Goal: Task Accomplishment & Management: Complete application form

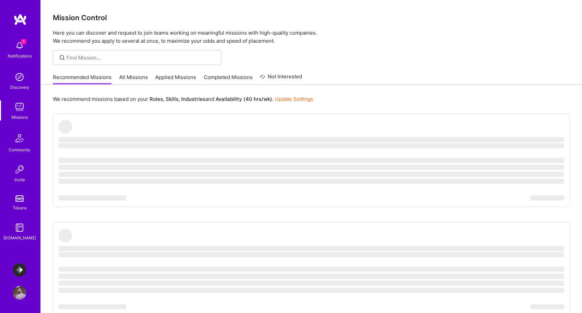
click at [21, 268] on img at bounding box center [19, 270] width 13 height 13
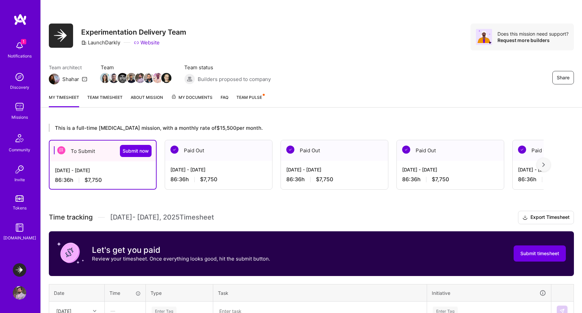
click at [86, 174] on div "[DATE] - [DATE] 86:36 h $7,750" at bounding box center [102, 176] width 106 height 28
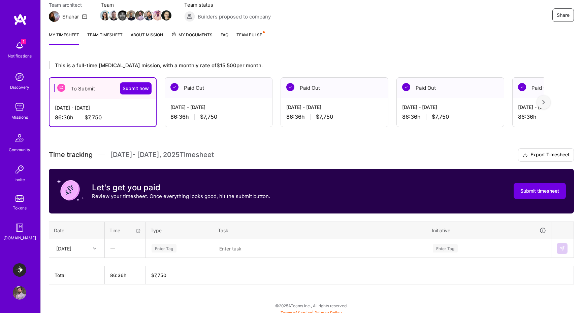
scroll to position [67, 0]
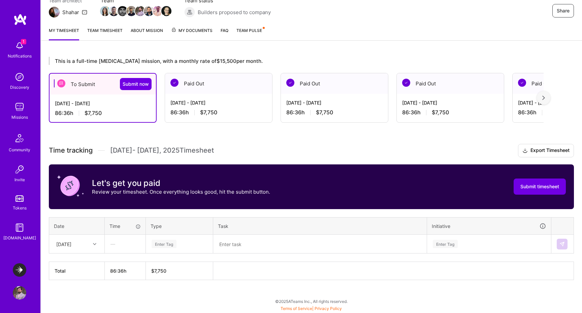
click at [90, 242] on div at bounding box center [95, 244] width 10 height 9
click at [79, 263] on div "[DATE]" at bounding box center [76, 263] width 55 height 12
click at [170, 244] on div "Enter Tag" at bounding box center [163, 244] width 25 height 10
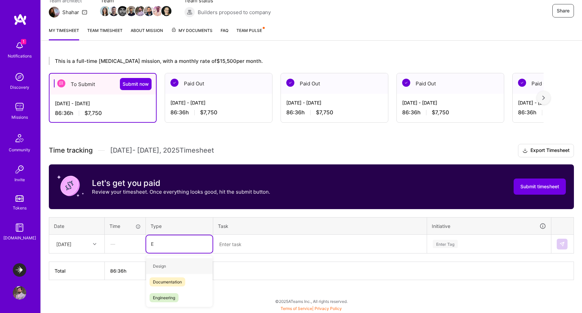
type input "En"
click at [182, 283] on div "Engineering" at bounding box center [179, 282] width 66 height 16
click at [263, 245] on textarea at bounding box center [320, 245] width 212 height 18
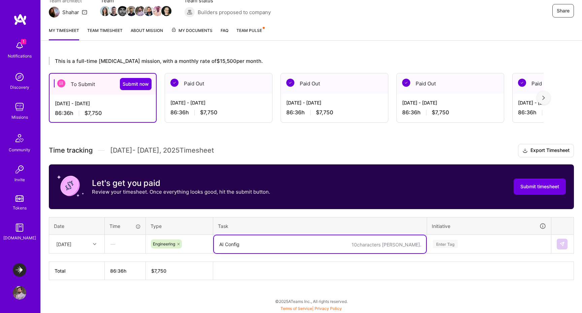
type textarea "AI Configs"
type textarea "Evaluation Test runs"
click at [444, 246] on div "Enter Tag" at bounding box center [488, 245] width 123 height 18
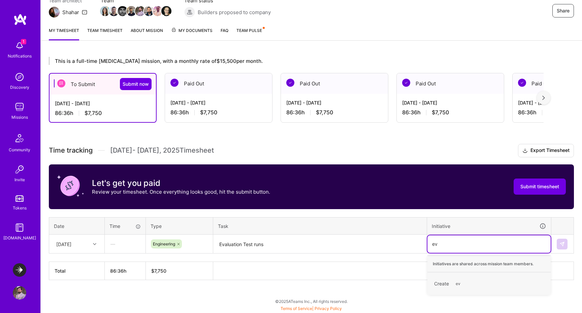
type input "e"
type input "test"
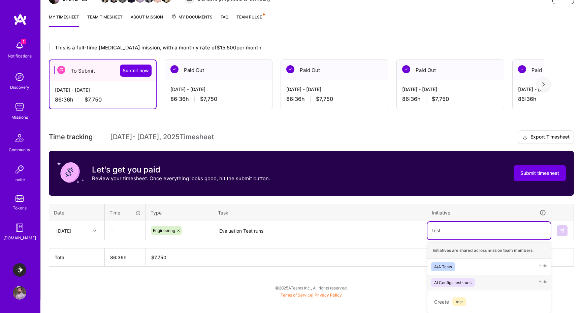
click at [463, 283] on div "AI Configs test-runs" at bounding box center [452, 282] width 37 height 7
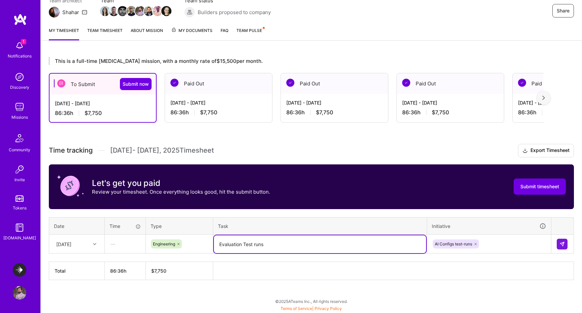
click at [277, 245] on textarea "Evaluation Test runs" at bounding box center [320, 245] width 212 height 18
type textarea "Evaluation Test runs - CRUD endpoints"
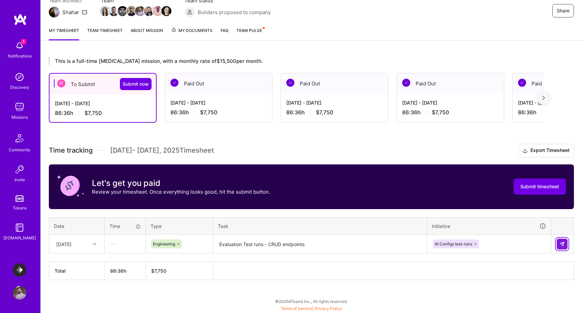
click at [563, 246] on img at bounding box center [561, 244] width 5 height 5
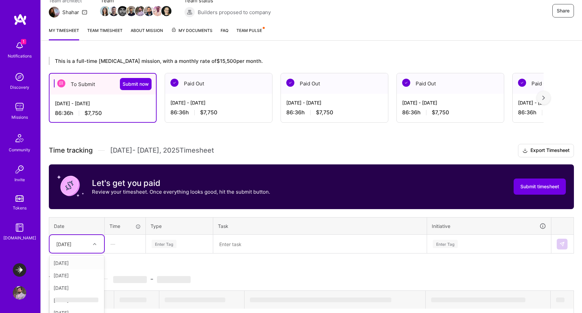
click at [86, 245] on div "option [DATE], selected. option [DATE] focused, 2 of 15. 14 results available. …" at bounding box center [76, 244] width 55 height 18
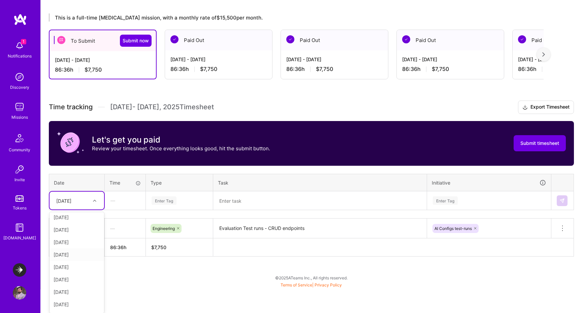
scroll to position [0, 0]
click at [74, 218] on div "[DATE]" at bounding box center [76, 220] width 55 height 12
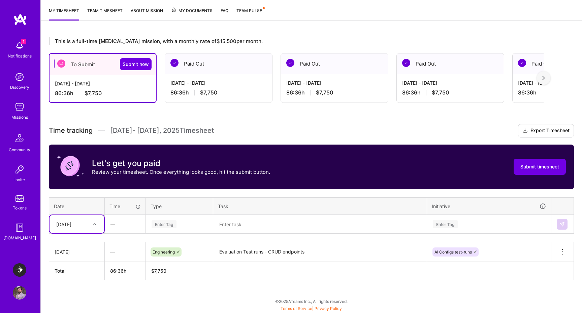
scroll to position [87, 0]
click at [166, 223] on div "Enter Tag" at bounding box center [163, 224] width 25 height 10
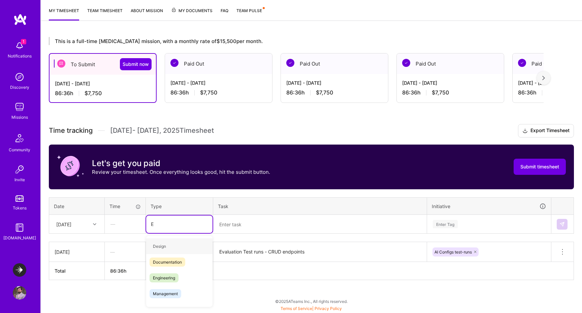
type input "En"
click at [172, 264] on span "Engineering" at bounding box center [163, 262] width 29 height 9
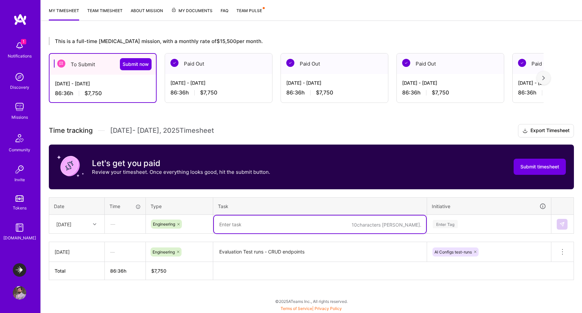
click at [251, 225] on textarea at bounding box center [320, 225] width 212 height 18
paste textarea "Evaluation Test runs - CRUD endpoints"
type textarea "Evaluation Test runs - CRUD endpoints"
click at [438, 224] on div "Enter Tag" at bounding box center [488, 225] width 123 height 18
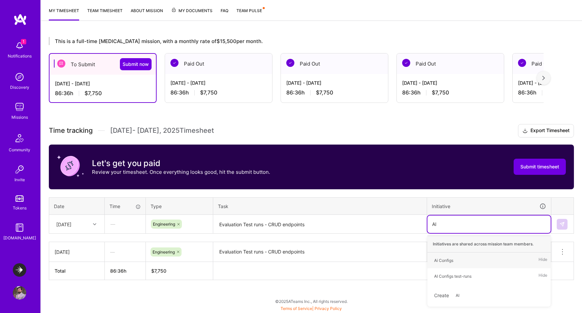
type input "AI"
click at [451, 274] on div "AI Configs test-runs" at bounding box center [452, 276] width 37 height 7
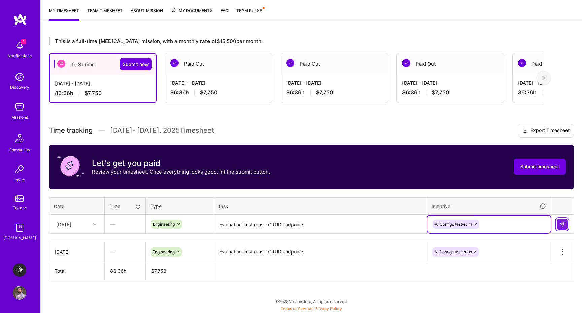
click at [564, 223] on img at bounding box center [561, 224] width 5 height 5
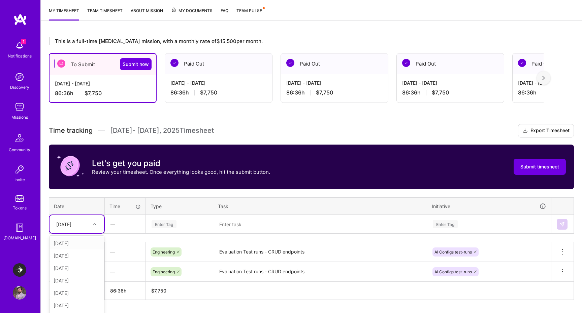
scroll to position [107, 0]
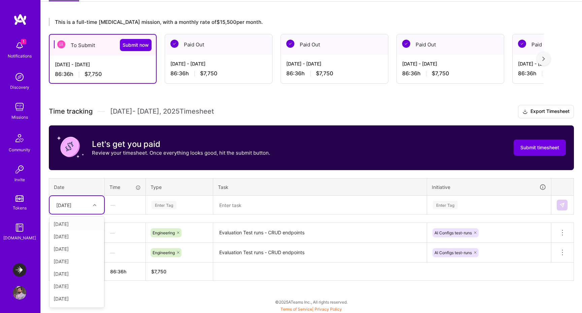
click at [79, 214] on div "option [DATE], selected. option [DATE] focused, 1 of 15. 14 results available. …" at bounding box center [76, 205] width 55 height 18
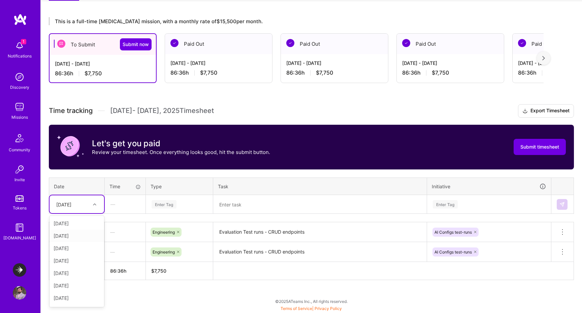
click at [72, 239] on div "[DATE]" at bounding box center [76, 236] width 55 height 12
click at [168, 201] on div "Enter Tag" at bounding box center [163, 204] width 25 height 10
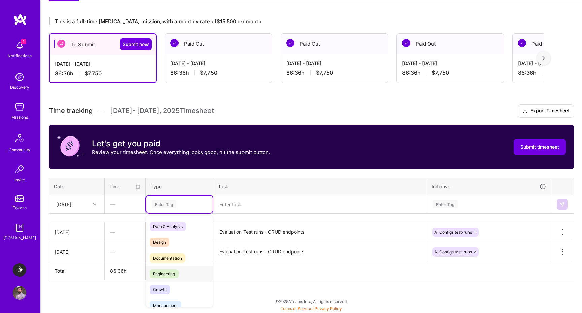
click at [163, 276] on span "Engineering" at bounding box center [163, 274] width 29 height 9
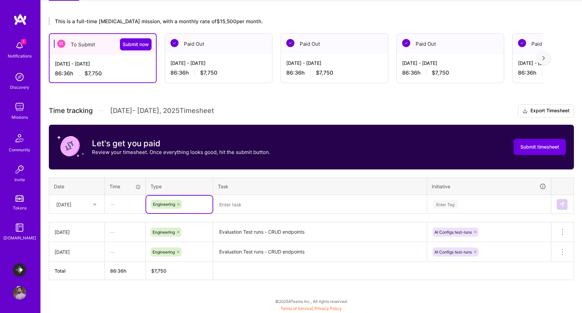
click at [258, 205] on textarea at bounding box center [320, 205] width 212 height 18
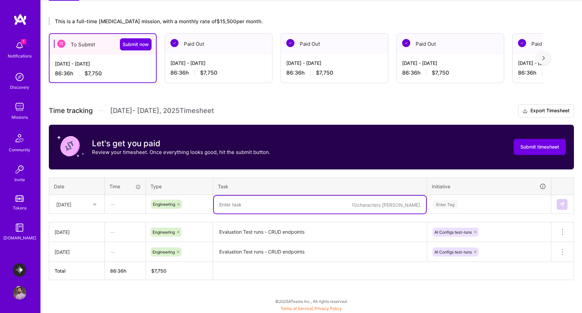
paste textarea "Evaluation Test runs - CRUD endpoints"
type textarea "Evaluation Test runs - CRUD endpoints"
click at [445, 204] on div "Enter Tag" at bounding box center [488, 205] width 123 height 18
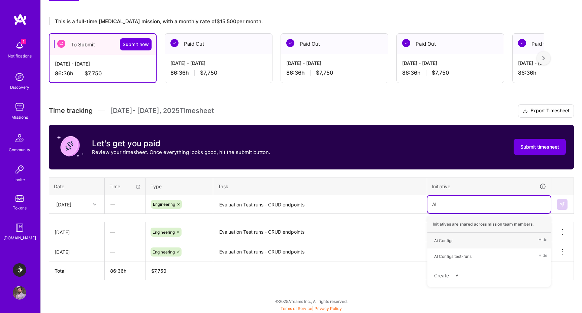
type input "AI C"
click at [454, 254] on div "AI Configs test-runs" at bounding box center [452, 256] width 37 height 7
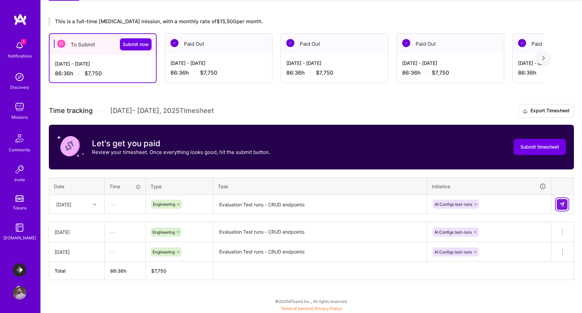
click at [562, 206] on img at bounding box center [561, 204] width 5 height 5
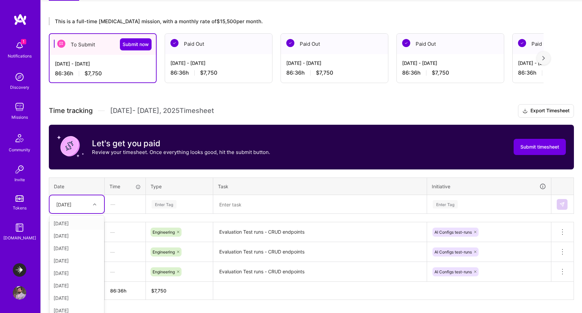
click at [82, 205] on div "[DATE]" at bounding box center [71, 204] width 37 height 11
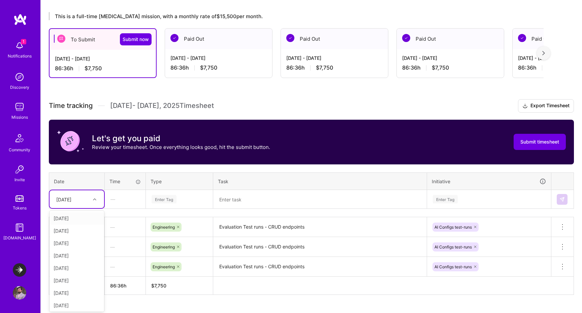
scroll to position [113, 0]
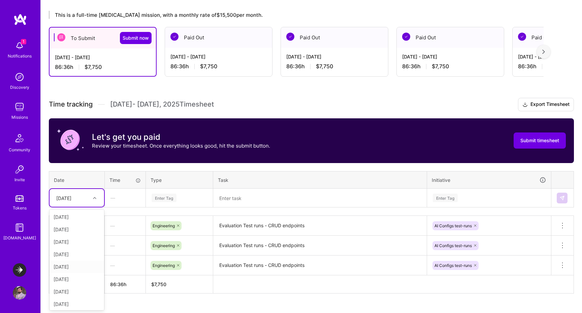
click at [71, 267] on div "[DATE]" at bounding box center [76, 267] width 55 height 12
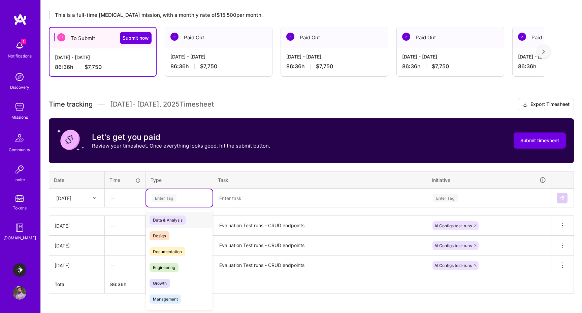
click at [168, 194] on div "Enter Tag" at bounding box center [163, 198] width 25 height 10
click at [165, 265] on span "Engineering" at bounding box center [163, 267] width 29 height 9
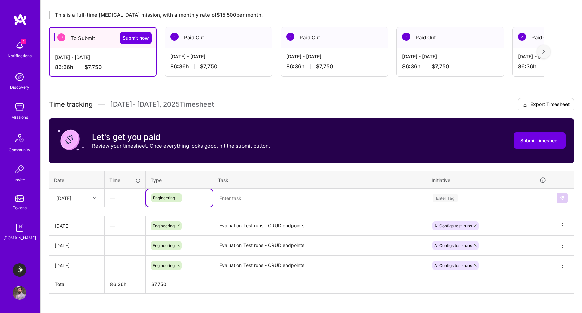
click at [257, 198] on textarea at bounding box center [320, 199] width 212 height 18
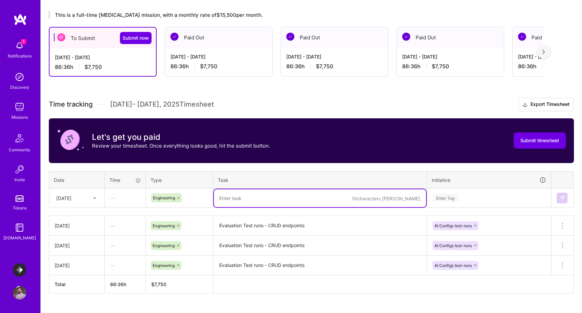
paste textarea "Evaluation Test runs - CRUD endpoints"
type textarea "Evaluation Test runs - CRUD endpoints"
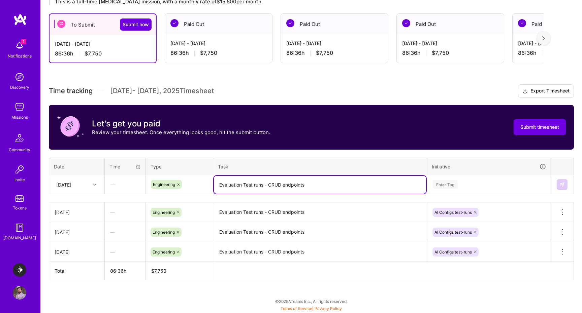
click at [448, 194] on div "Enter Tag" at bounding box center [488, 185] width 123 height 18
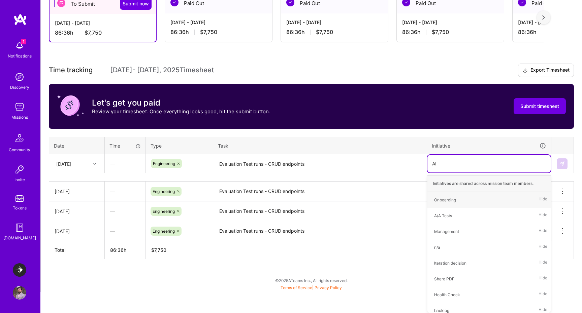
scroll to position [127, 0]
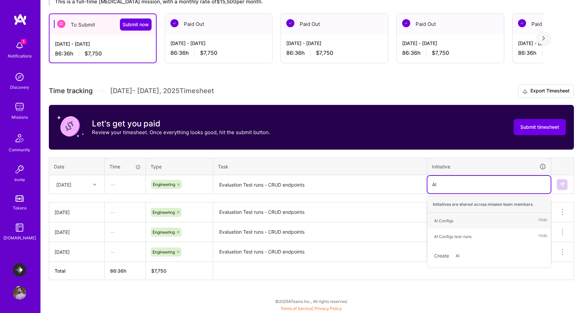
type input "AI C"
click at [453, 236] on div "AI Configs test-runs" at bounding box center [452, 236] width 37 height 7
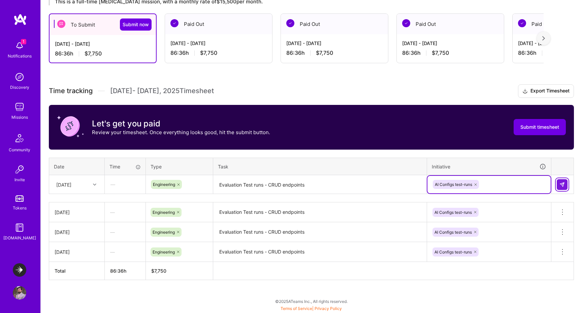
click at [565, 184] on button at bounding box center [561, 184] width 11 height 11
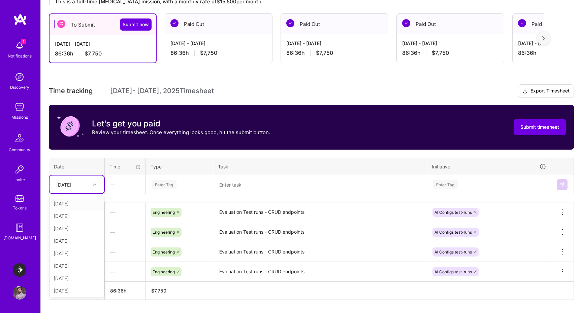
click at [71, 185] on div "[DATE]" at bounding box center [63, 184] width 15 height 7
click at [72, 248] on div "[DATE]" at bounding box center [76, 250] width 55 height 12
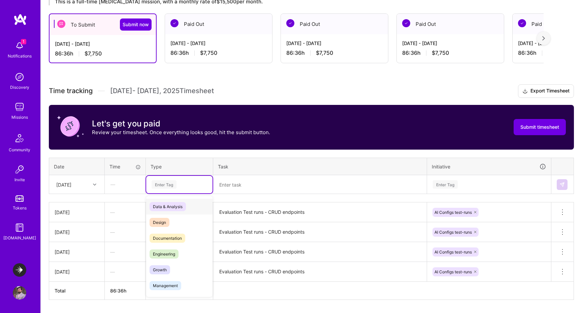
click at [167, 187] on div "Enter Tag" at bounding box center [163, 184] width 25 height 10
type input "Eng"
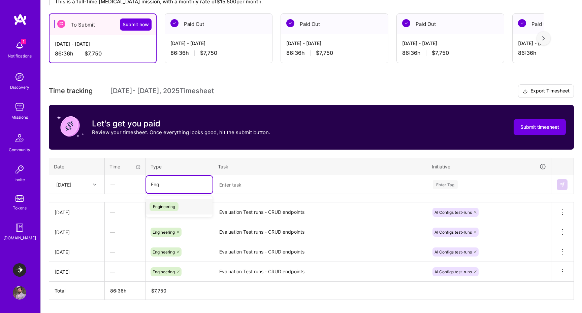
click at [172, 207] on span "Engineering" at bounding box center [163, 206] width 29 height 9
click at [273, 180] on textarea at bounding box center [320, 185] width 212 height 18
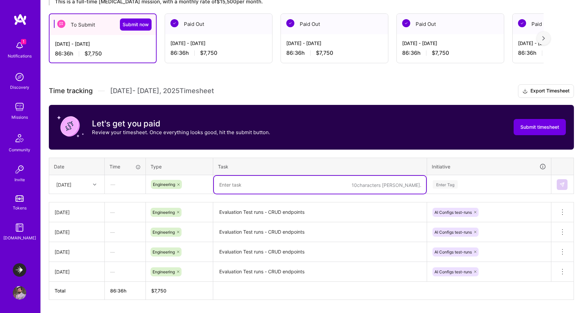
paste textarea "Evaluation Test runs - CRUD endpoints"
type textarea "Evaluation Test runs - CRUD endpoints"
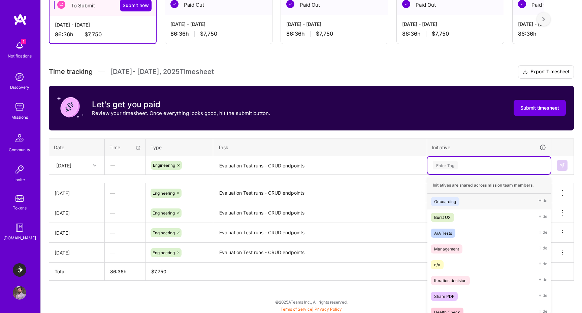
click at [449, 174] on div "option AI Configs test-runs, selected. option Onboarding focused, 1 of 25. 25 r…" at bounding box center [488, 166] width 123 height 18
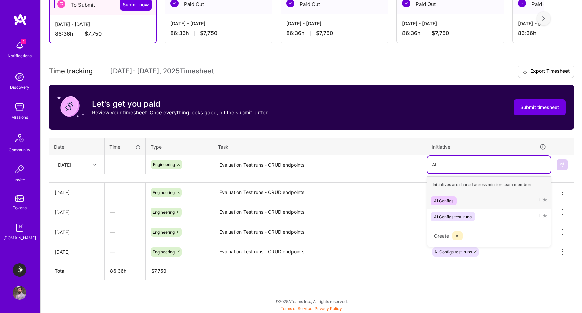
scroll to position [146, 0]
type input "AI C"
click at [452, 212] on div "AI Configs test-runs Hide" at bounding box center [488, 217] width 123 height 16
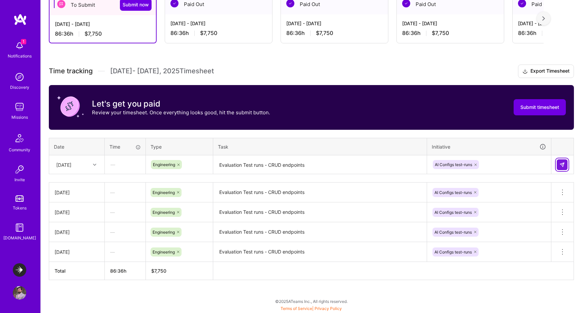
click at [564, 164] on img at bounding box center [561, 164] width 5 height 5
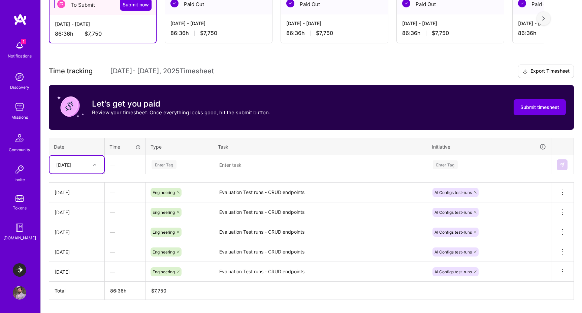
click at [71, 164] on div "[DATE]" at bounding box center [63, 164] width 15 height 7
click at [119, 138] on th "Time" at bounding box center [125, 147] width 41 height 18
click at [82, 162] on div "[DATE]" at bounding box center [71, 164] width 37 height 11
click at [79, 238] on div "[DATE]" at bounding box center [76, 238] width 55 height 12
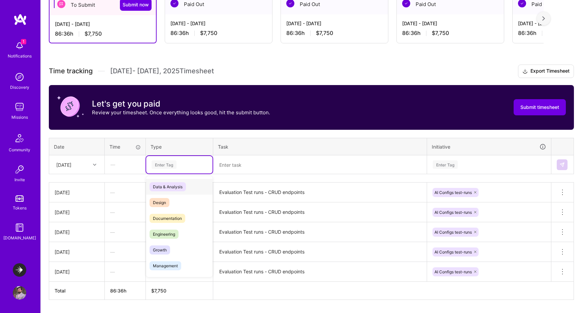
click at [158, 163] on div "Enter Tag" at bounding box center [163, 165] width 25 height 10
click at [169, 236] on span "Engineering" at bounding box center [163, 234] width 29 height 9
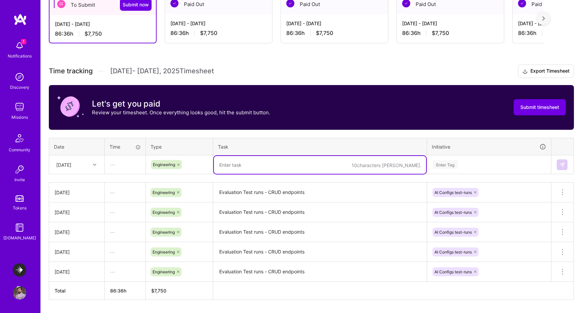
click at [255, 164] on textarea at bounding box center [320, 165] width 212 height 18
paste textarea "Evaluation Test runs - CRUD endpoints"
type textarea "Evaluation Test runs - CRUD endpoints"
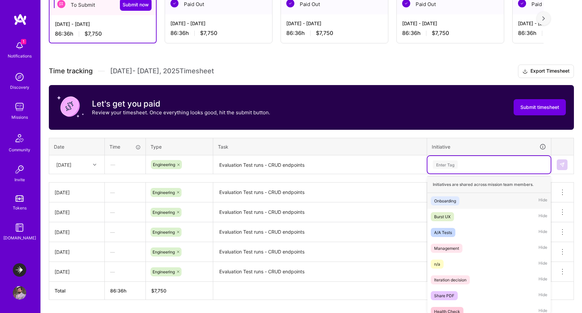
scroll to position [150, 0]
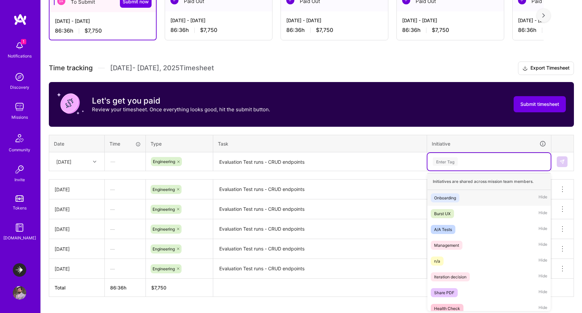
click at [444, 166] on div "Enter Tag" at bounding box center [488, 162] width 123 height 18
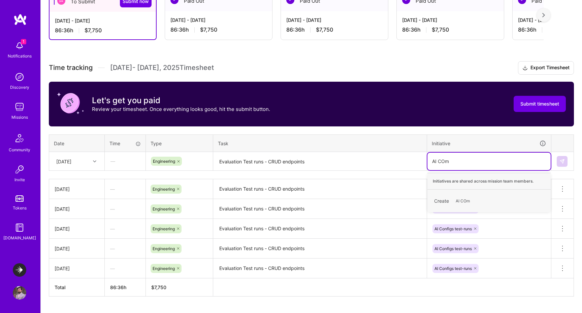
type input "AI CO"
click at [440, 197] on div "Ai Configs" at bounding box center [443, 197] width 19 height 7
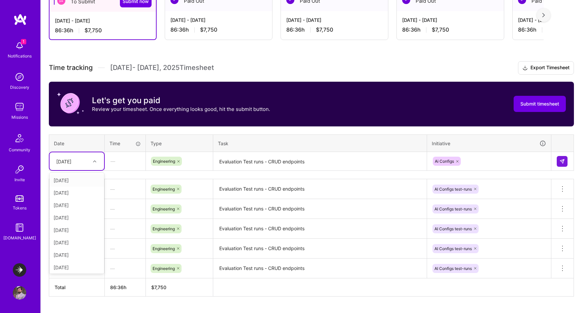
click at [71, 161] on div "[DATE]" at bounding box center [63, 161] width 15 height 7
click at [459, 161] on icon at bounding box center [457, 162] width 4 height 4
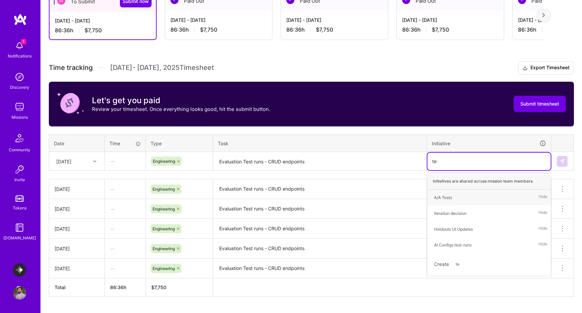
type input "test"
click at [451, 214] on div "AI Configs test-runs" at bounding box center [452, 213] width 37 height 7
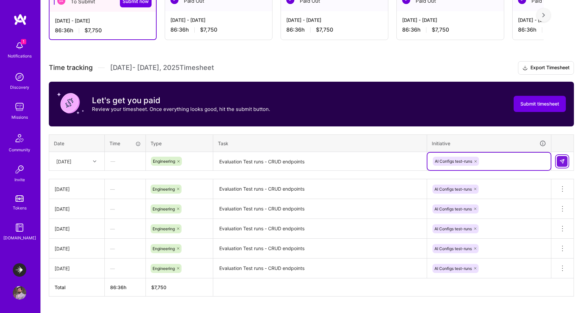
click at [565, 161] on button at bounding box center [561, 161] width 11 height 11
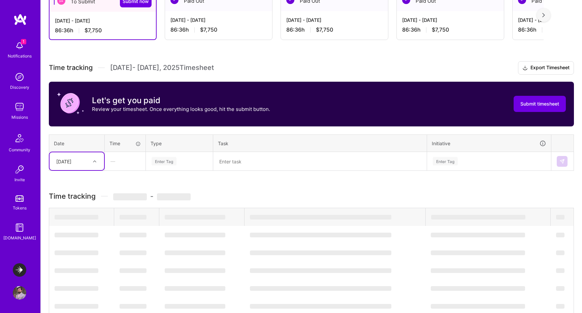
click at [83, 160] on div "[DATE]" at bounding box center [71, 161] width 37 height 11
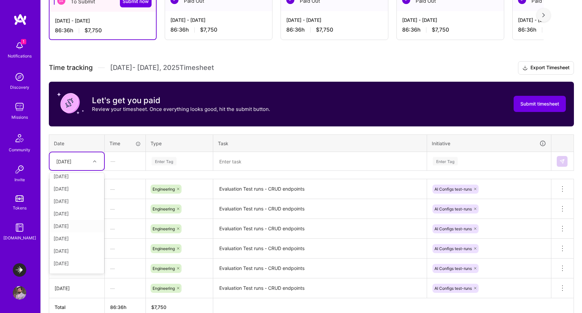
scroll to position [38, 0]
click at [74, 229] on div "[DATE]" at bounding box center [76, 230] width 55 height 12
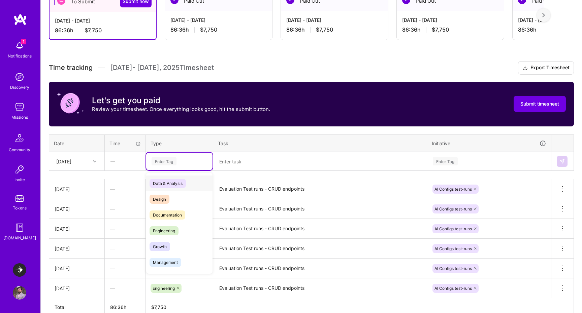
click at [163, 161] on div "Enter Tag" at bounding box center [163, 161] width 25 height 10
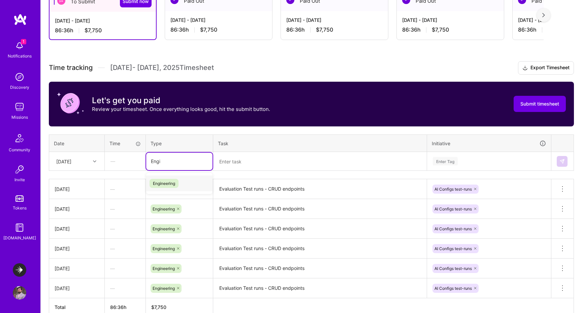
type input "Engin"
click at [165, 182] on span "Engineering" at bounding box center [163, 183] width 29 height 9
click at [254, 157] on textarea at bounding box center [320, 162] width 212 height 18
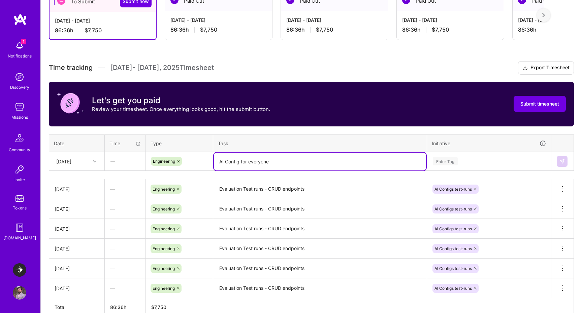
type textarea "AI Config for everyone"
click at [445, 161] on div "Enter Tag" at bounding box center [445, 161] width 25 height 10
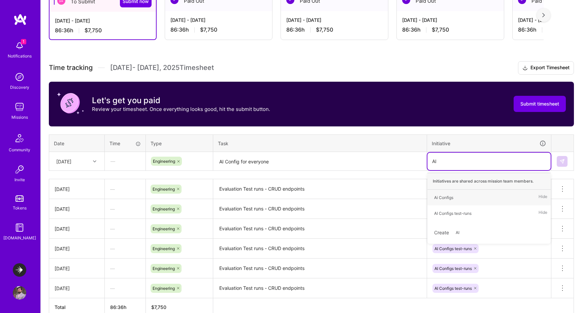
type input "AI C"
click at [456, 199] on span "Ai Configs" at bounding box center [444, 197] width 26 height 9
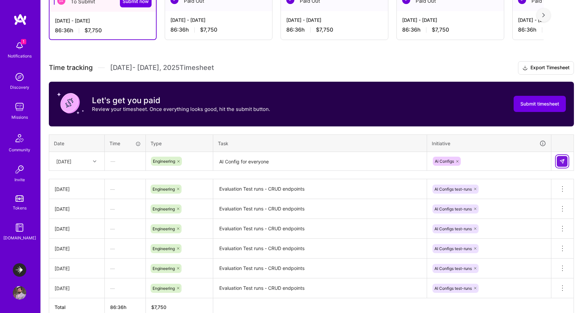
click at [562, 160] on img at bounding box center [561, 161] width 5 height 5
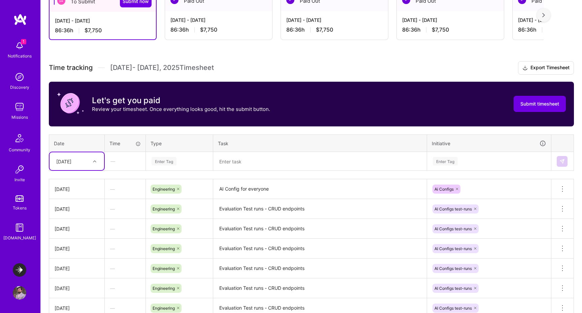
click at [92, 161] on div at bounding box center [95, 161] width 10 height 9
click at [72, 225] on div "[DATE]" at bounding box center [76, 222] width 55 height 12
click at [164, 161] on div "Enter Tag" at bounding box center [163, 161] width 25 height 10
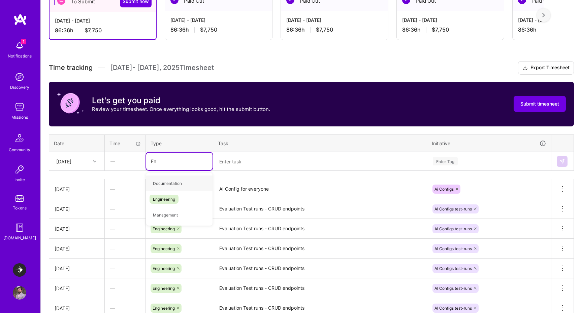
type input "Eng"
click at [169, 182] on span "Engineering" at bounding box center [163, 183] width 29 height 9
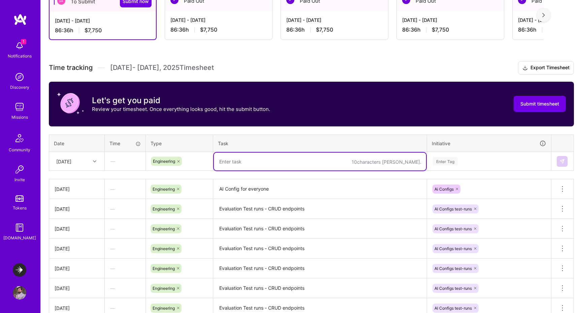
click at [230, 165] on textarea at bounding box center [320, 162] width 212 height 18
paste textarea "AI Config for everyone"
type textarea "AI Config for everyone"
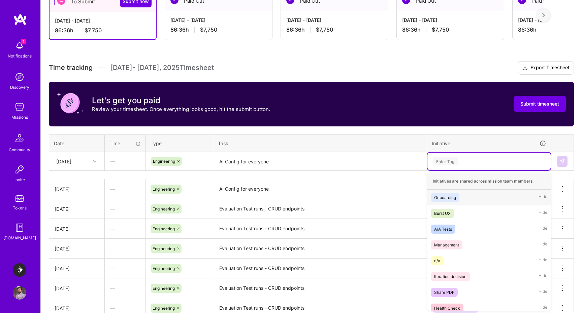
click at [448, 162] on div "Enter Tag" at bounding box center [445, 161] width 25 height 10
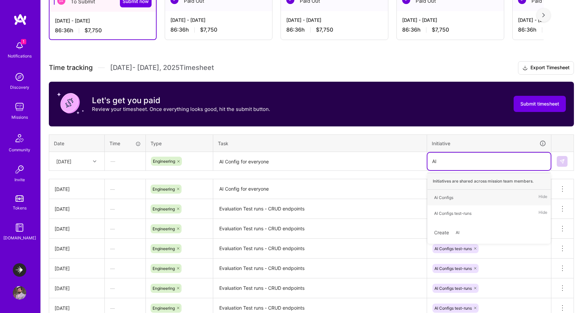
type input "AI C"
click at [451, 196] on div "Ai Configs" at bounding box center [443, 197] width 19 height 7
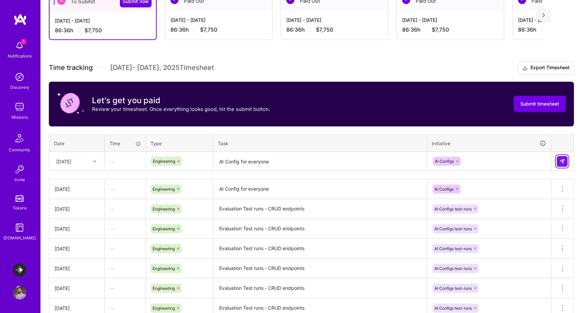
click at [565, 157] on button at bounding box center [561, 161] width 11 height 11
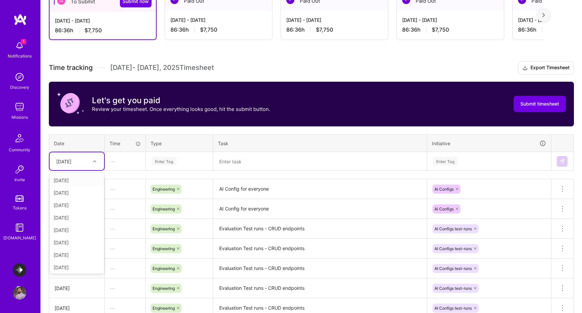
click at [71, 160] on div "[DATE]" at bounding box center [63, 161] width 15 height 7
click at [77, 242] on div "[DATE]" at bounding box center [76, 241] width 55 height 12
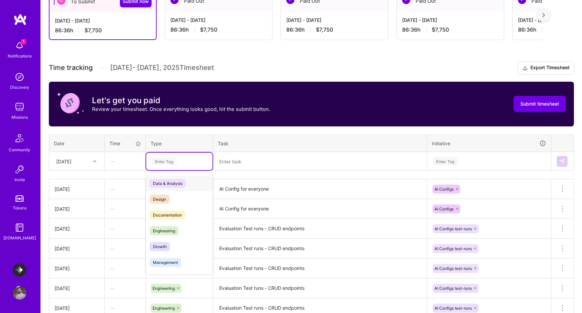
click at [164, 162] on div "Enter Tag" at bounding box center [163, 161] width 25 height 10
click at [167, 233] on span "Engineering" at bounding box center [163, 231] width 29 height 9
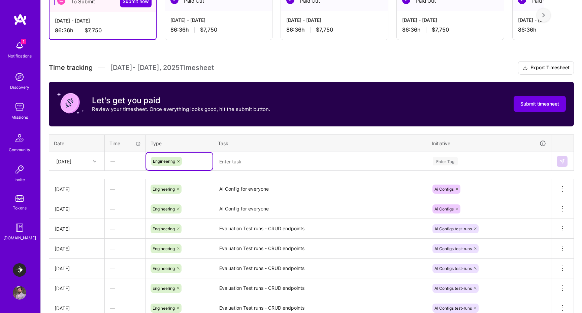
click at [230, 166] on textarea at bounding box center [320, 162] width 212 height 18
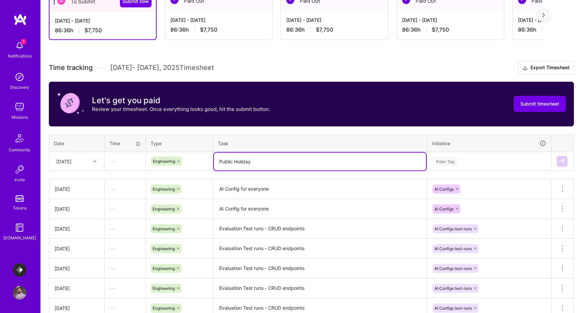
type textarea "Public Holiday"
click at [442, 158] on div "Enter Tag" at bounding box center [445, 161] width 25 height 10
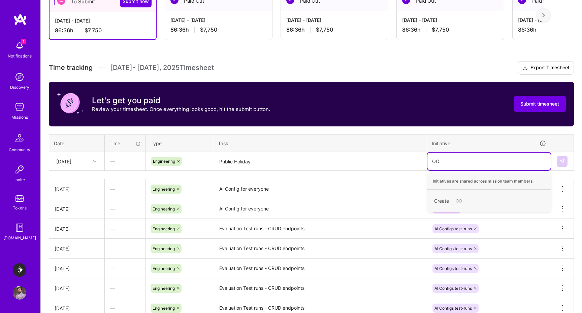
type input "O"
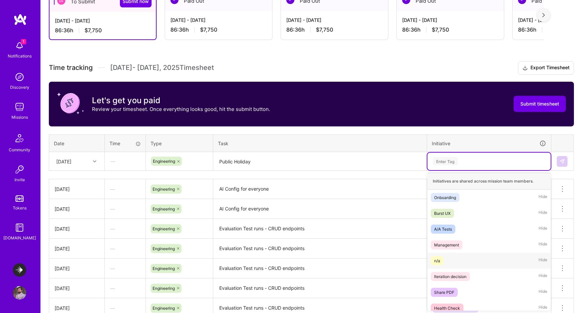
click at [446, 262] on div "n/a Hide" at bounding box center [488, 261] width 123 height 16
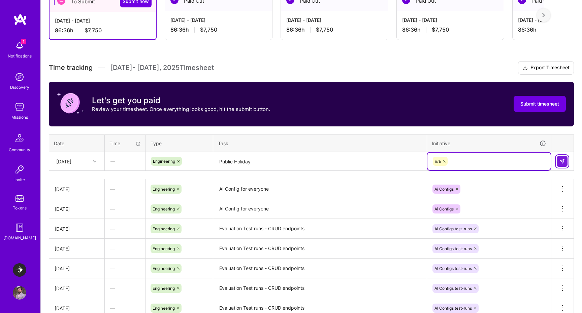
click at [561, 161] on img at bounding box center [561, 161] width 5 height 5
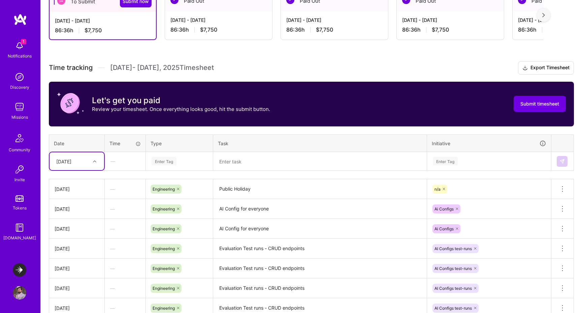
click at [85, 162] on div "[DATE]" at bounding box center [71, 161] width 37 height 11
click at [71, 259] on div "[DATE]" at bounding box center [76, 258] width 55 height 12
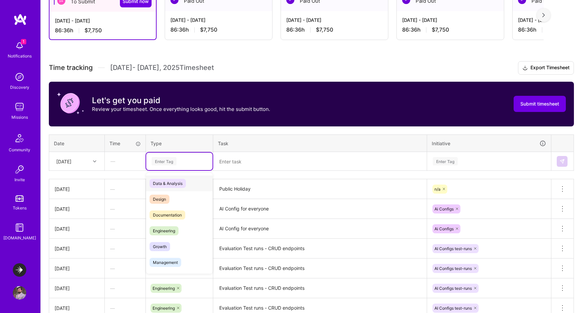
click at [164, 164] on div "Enter Tag" at bounding box center [163, 161] width 25 height 10
click at [166, 229] on span "Engineering" at bounding box center [163, 231] width 29 height 9
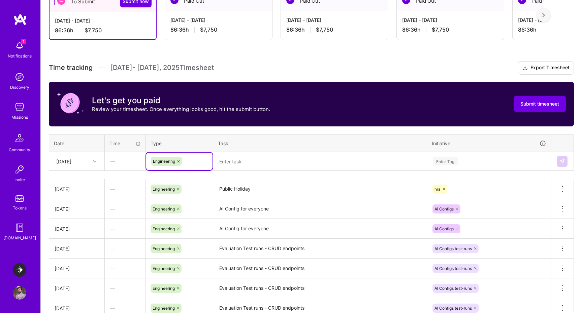
click at [238, 163] on textarea at bounding box center [320, 162] width 212 height 18
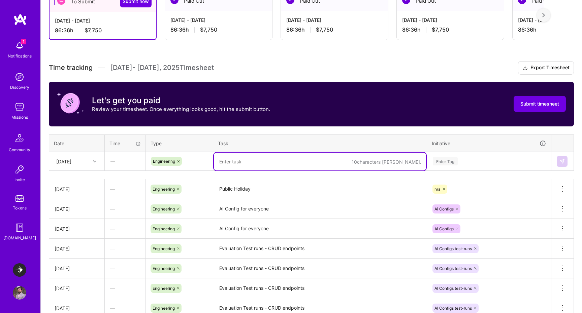
paste textarea "AI Config for everyone"
type textarea "AI Config for everyone"
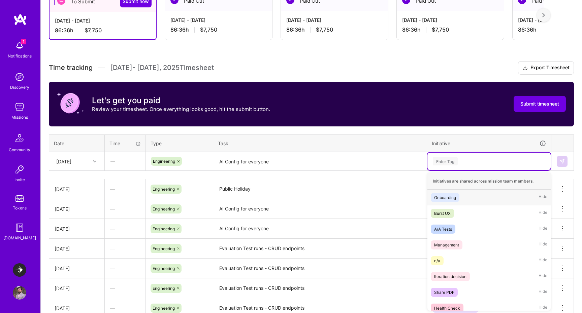
click at [444, 164] on div "Enter Tag" at bounding box center [445, 161] width 25 height 10
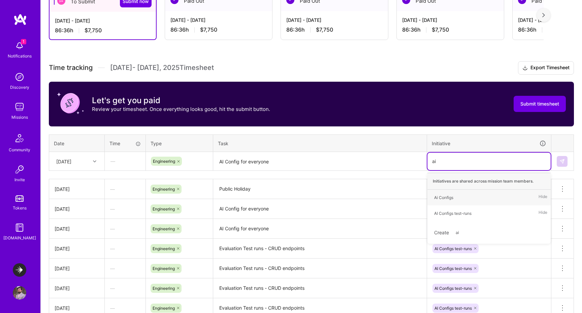
type input "ai c"
click at [453, 200] on div "Ai Configs" at bounding box center [443, 197] width 19 height 7
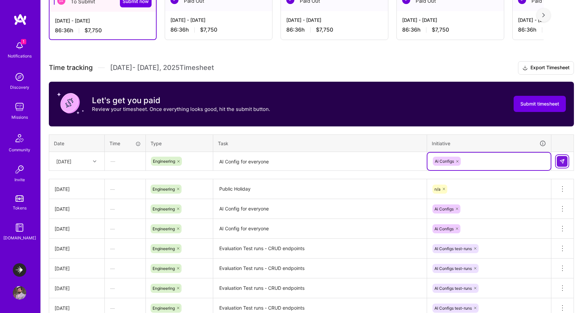
click at [562, 157] on button at bounding box center [561, 161] width 11 height 11
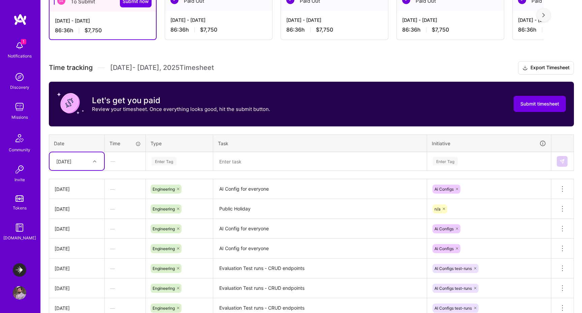
click at [71, 158] on div "[DATE]" at bounding box center [63, 161] width 15 height 7
click at [67, 267] on div "[DATE]" at bounding box center [76, 266] width 55 height 12
click at [163, 165] on div "Enter Tag" at bounding box center [163, 161] width 25 height 10
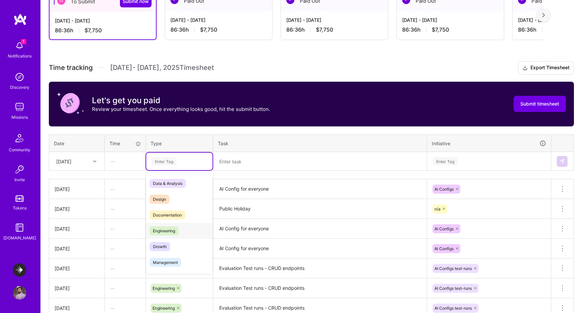
click at [159, 228] on span "Engineering" at bounding box center [163, 231] width 29 height 9
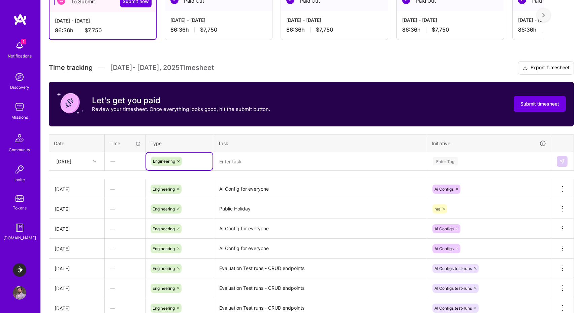
click at [253, 163] on textarea at bounding box center [320, 162] width 212 height 18
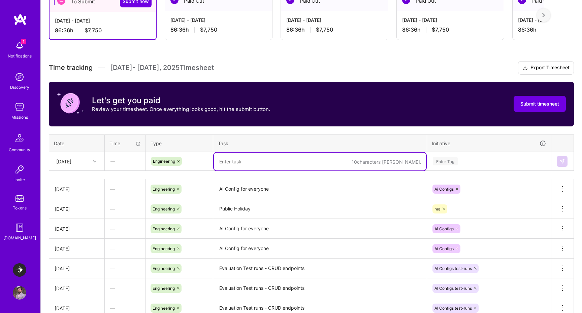
paste textarea "AI Config for everyone"
type textarea "AI Config for everyone"
click at [448, 161] on div "Enter Tag" at bounding box center [445, 161] width 25 height 10
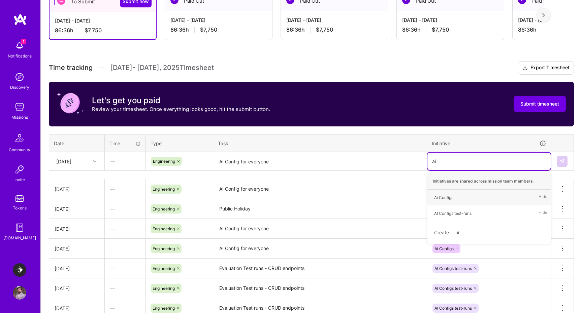
type input "ai c"
click at [445, 196] on div "Ai Configs" at bounding box center [443, 197] width 19 height 7
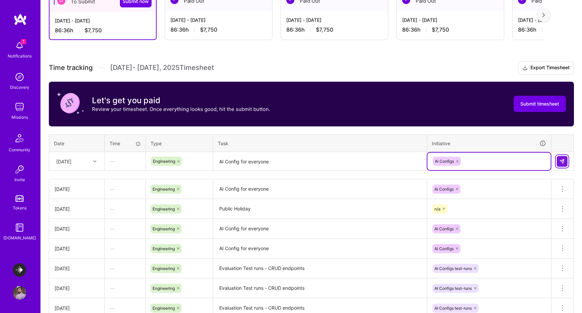
click at [559, 165] on button at bounding box center [561, 161] width 11 height 11
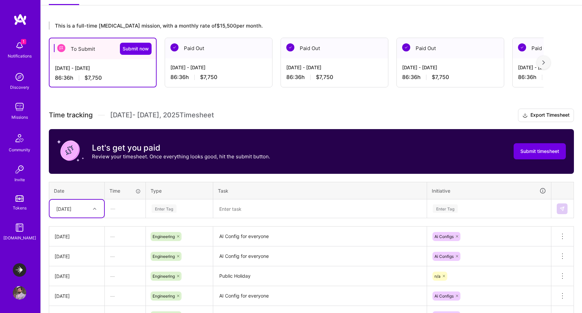
scroll to position [76, 0]
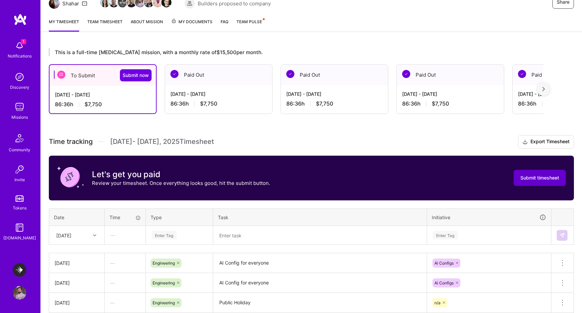
click at [535, 179] on span "Submit timesheet" at bounding box center [539, 178] width 39 height 7
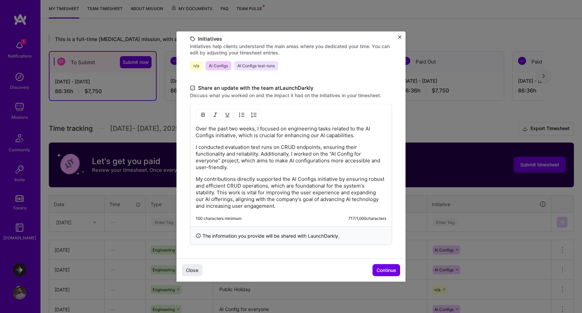
scroll to position [87, 0]
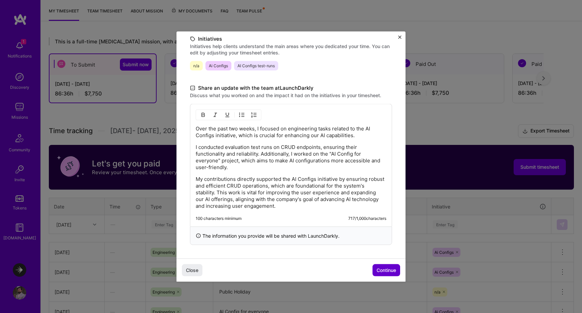
click at [384, 268] on span "Continue" at bounding box center [386, 270] width 20 height 7
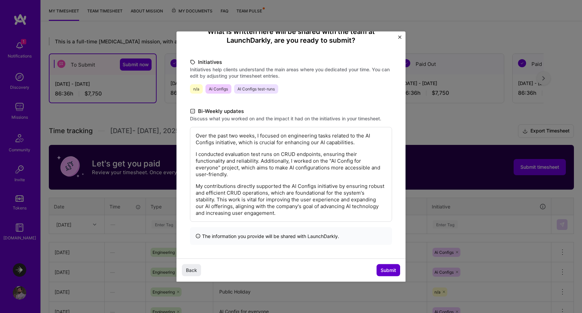
click at [391, 267] on button "Submit" at bounding box center [388, 271] width 24 height 12
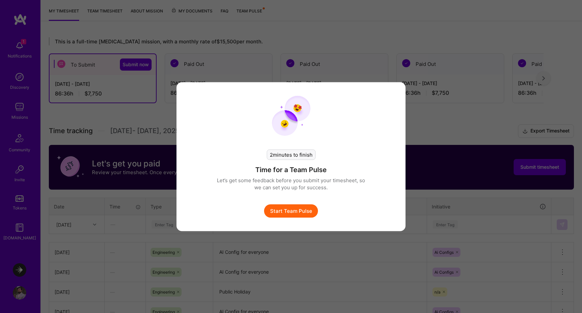
click at [301, 204] on div "2 minutes to finish Time for a Team Pulse Let’s get some feedback before you su…" at bounding box center [291, 177] width 148 height 82
click at [298, 214] on button "Start Team Pulse" at bounding box center [291, 210] width 54 height 13
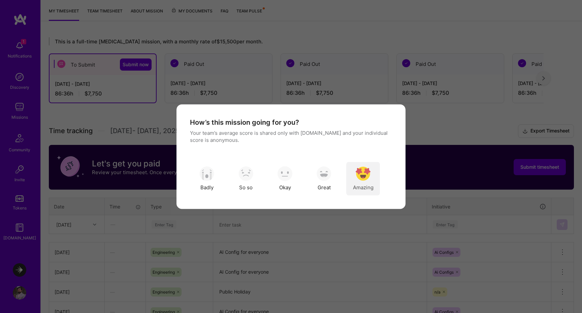
click at [362, 177] on img "modal" at bounding box center [362, 174] width 15 height 15
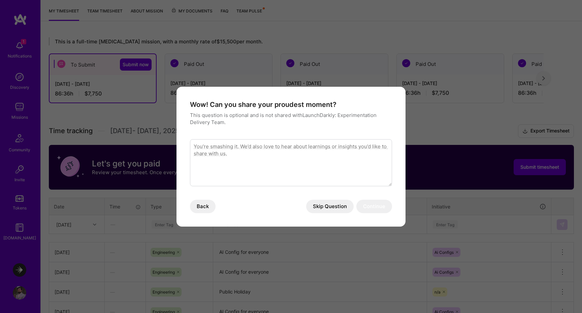
click at [336, 207] on button "Skip Question" at bounding box center [329, 206] width 47 height 13
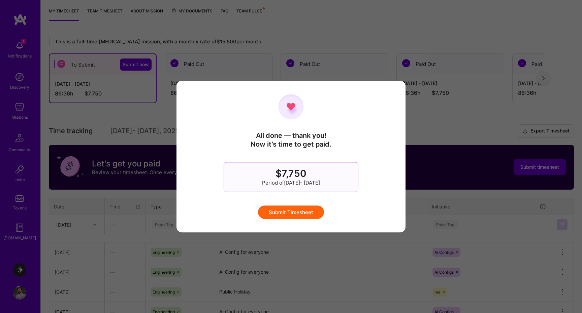
click at [291, 212] on button "Submit Timesheet" at bounding box center [291, 212] width 66 height 13
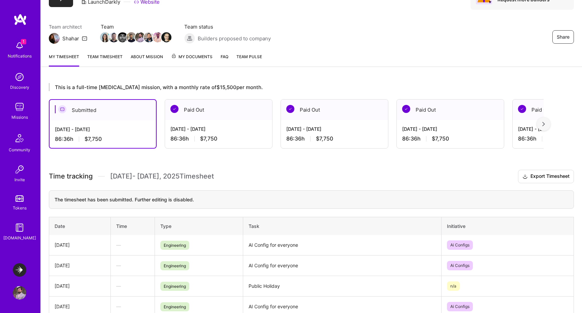
scroll to position [0, 0]
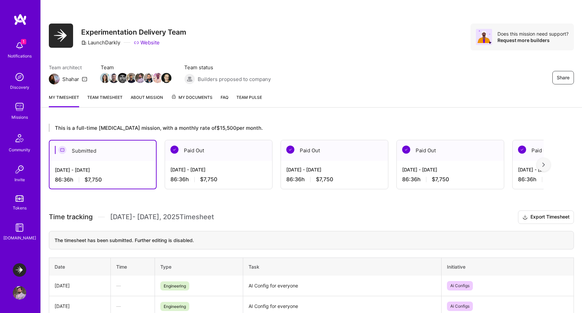
click at [164, 28] on h3 "Experimentation Delivery Team" at bounding box center [133, 32] width 105 height 8
click at [277, 27] on div "Share Experimentation Delivery Team LaunchDarkly Website Does this mission need…" at bounding box center [311, 37] width 525 height 27
click at [233, 39] on div "Share Experimentation Delivery Team LaunchDarkly Website Does this mission need…" at bounding box center [311, 37] width 525 height 27
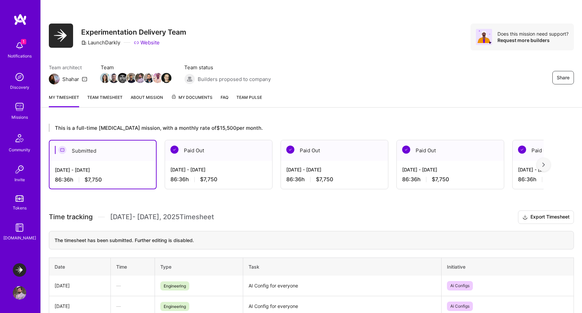
click at [58, 105] on link "My timesheet" at bounding box center [64, 100] width 30 height 13
click at [23, 57] on div "Notifications" at bounding box center [20, 56] width 24 height 7
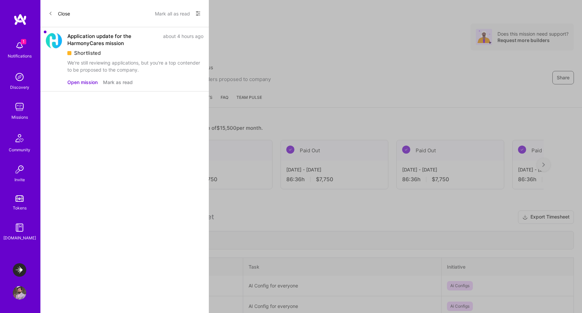
click at [116, 58] on div "Application update for the HarmonyCares mission about 4 hours ago Shortlisted W…" at bounding box center [135, 53] width 136 height 41
click at [80, 83] on button "Open mission" at bounding box center [82, 82] width 30 height 7
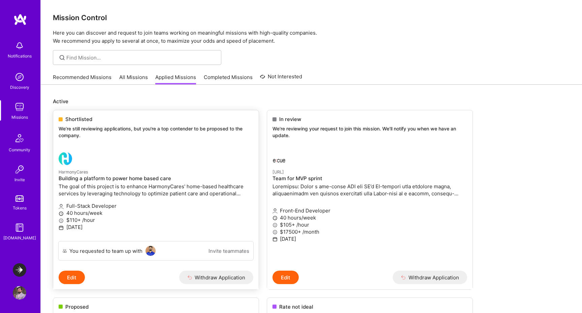
click at [119, 179] on h4 "Building a platform to power home based care" at bounding box center [156, 179] width 195 height 6
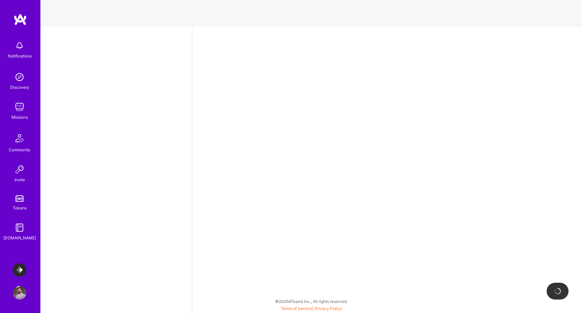
select select "CA"
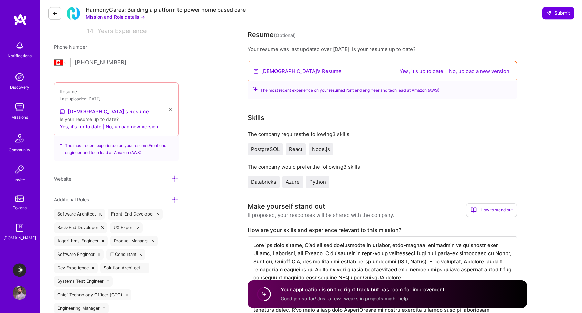
scroll to position [106, 0]
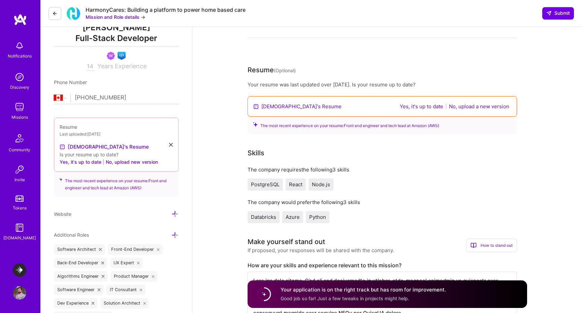
click at [49, 14] on button at bounding box center [54, 13] width 13 height 13
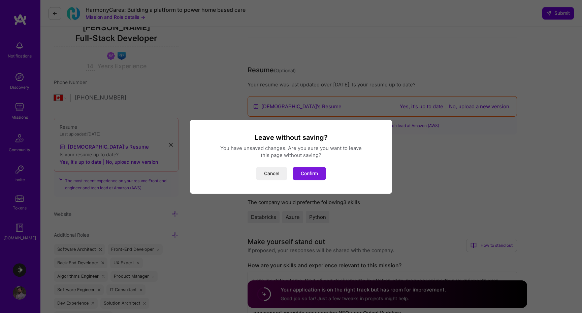
click at [312, 176] on button "Confirm" at bounding box center [309, 173] width 33 height 13
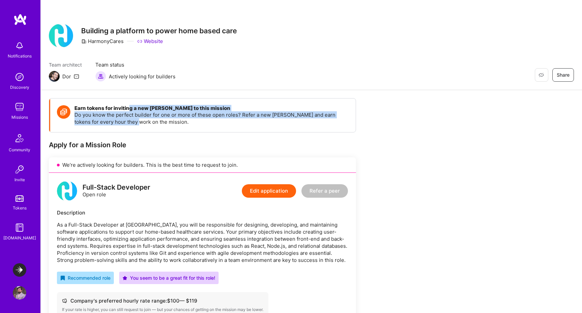
drag, startPoint x: 128, startPoint y: 109, endPoint x: 125, endPoint y: 119, distance: 11.2
click at [125, 119] on div "Earn tokens for inviting a new [PERSON_NAME] to this mission Do you know the pe…" at bounding box center [211, 115] width 274 height 20
